Goal: Information Seeking & Learning: Learn about a topic

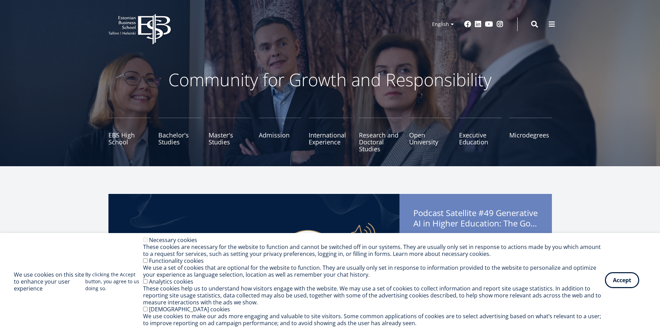
click at [632, 284] on button "Accept" at bounding box center [622, 280] width 34 height 16
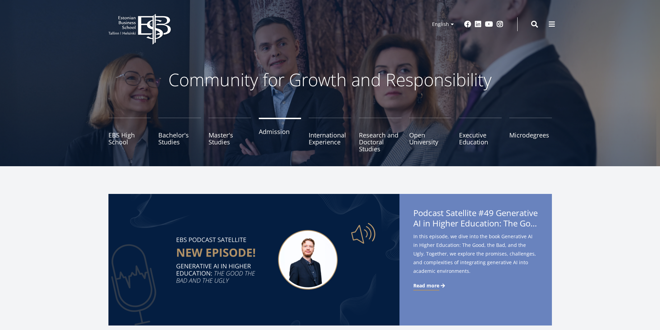
click at [287, 133] on link "Admission" at bounding box center [280, 135] width 43 height 35
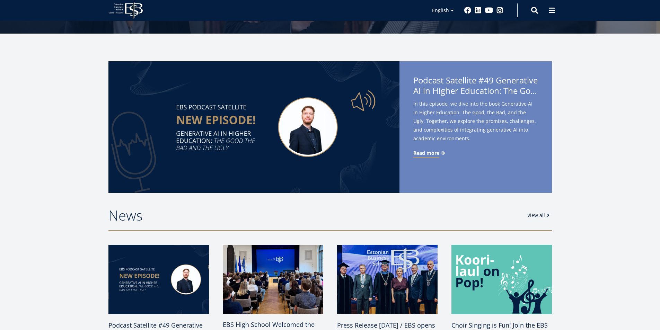
scroll to position [139, 0]
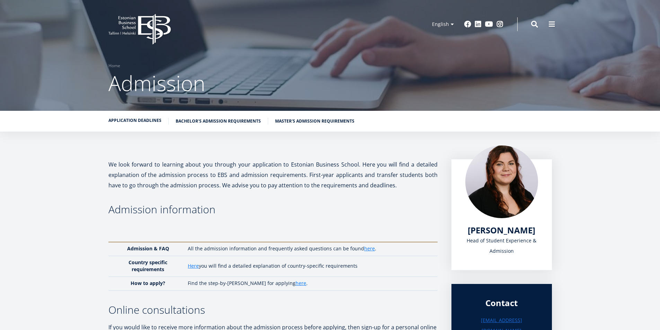
click at [144, 118] on link "Application deadlines" at bounding box center [134, 120] width 53 height 7
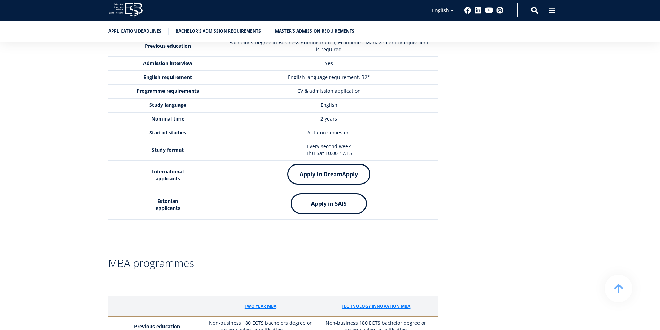
scroll to position [1806, 0]
